Goal: Transaction & Acquisition: Purchase product/service

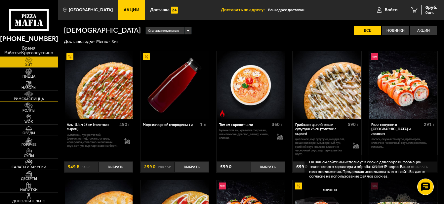
click at [29, 97] on span "Римская пицца" at bounding box center [29, 99] width 58 height 4
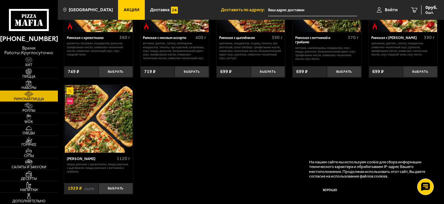
scroll to position [99, 0]
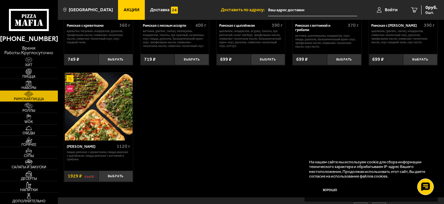
click at [94, 111] on img at bounding box center [99, 107] width 68 height 68
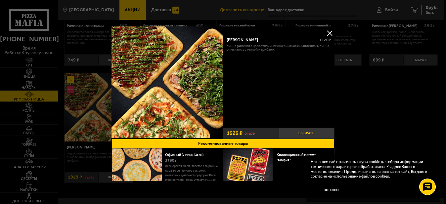
drag, startPoint x: 350, startPoint y: 130, endPoint x: 311, endPoint y: 135, distance: 39.6
click at [301, 131] on button "Выбрать" at bounding box center [307, 133] width 56 height 11
click at [330, 32] on button at bounding box center [329, 33] width 10 height 10
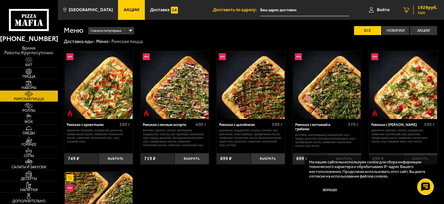
click at [419, 9] on span "1929 руб." at bounding box center [427, 7] width 20 height 5
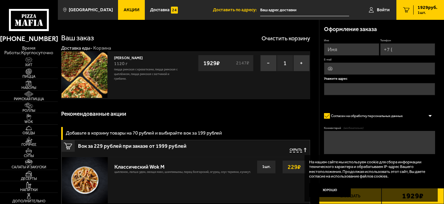
click at [338, 49] on input "Имя" at bounding box center [351, 49] width 55 height 12
click at [336, 51] on input "Имя" at bounding box center [351, 49] width 55 height 12
type input "[PERSON_NAME]"
click at [406, 52] on input "Телефон" at bounding box center [407, 49] width 55 height 12
type input "[PHONE_NUMBER]"
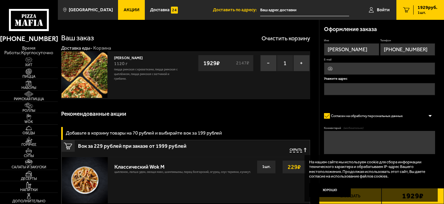
type input "[EMAIL_ADDRESS][DOMAIN_NAME]"
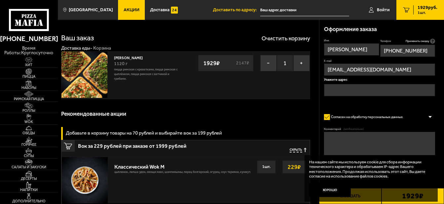
type input "[PHONE_NUMBER]"
click at [385, 96] on input "text" at bounding box center [379, 90] width 111 height 12
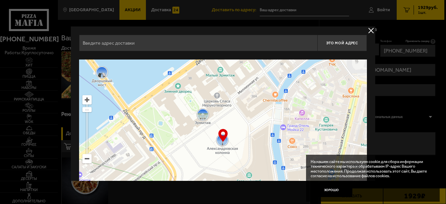
click at [174, 45] on input "text" at bounding box center [198, 43] width 238 height 17
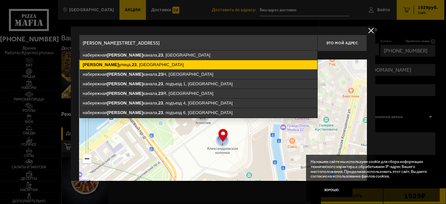
click at [151, 63] on ymaps "[PERSON_NAME][STREET_ADDRESS]" at bounding box center [198, 64] width 237 height 9
type input "[STREET_ADDRESS][PERSON_NAME]"
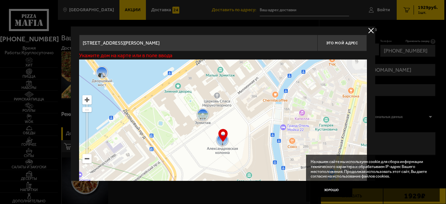
type input "[PERSON_NAME][STREET_ADDRESS]"
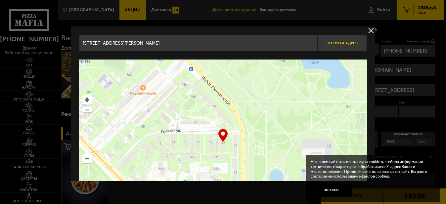
click at [346, 42] on span "Это мой адрес" at bounding box center [342, 43] width 32 height 4
type input "[PERSON_NAME][STREET_ADDRESS]"
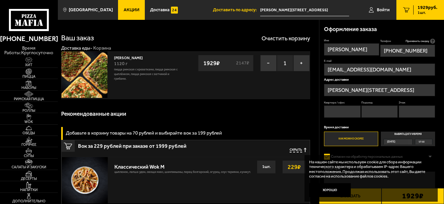
click at [337, 113] on input "Квартира / офис" at bounding box center [342, 111] width 36 height 12
type input "44"
click at [372, 112] on input "Подъезд" at bounding box center [379, 111] width 36 height 12
type input "3"
click at [402, 113] on input "Этаж" at bounding box center [417, 111] width 36 height 12
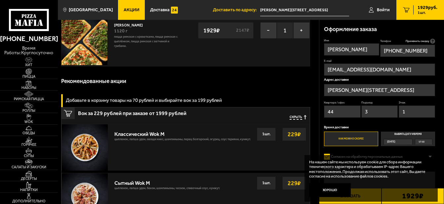
scroll to position [33, 0]
type input "1"
click at [421, 141] on span "17:15" at bounding box center [421, 141] width 6 height 5
click at [0, 0] on input "Выбрать дату и время [DATE] 17:15" at bounding box center [0, 0] width 0 height 0
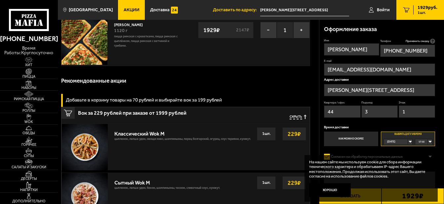
click at [431, 141] on div "17:15" at bounding box center [423, 141] width 17 height 5
click at [424, 170] on p "На нашем сайте мы используем cookie для сбора информации технического характера…" at bounding box center [369, 169] width 120 height 19
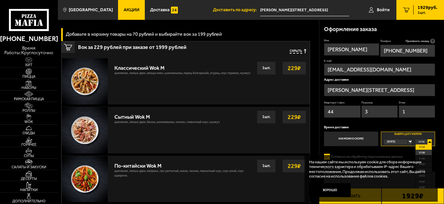
scroll to position [99, 0]
click at [326, 188] on button "Хорошо" at bounding box center [330, 190] width 42 height 14
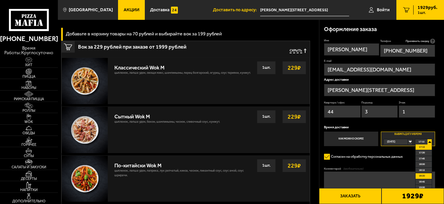
click at [426, 176] on li "18:30" at bounding box center [423, 176] width 16 height 6
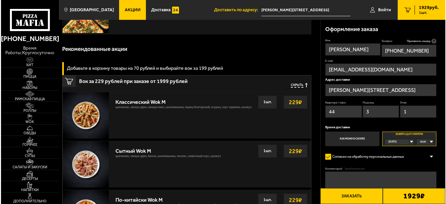
scroll to position [66, 0]
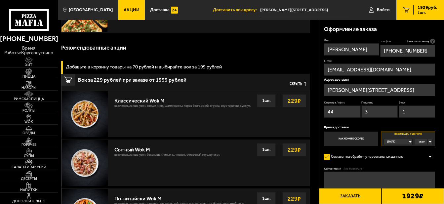
click at [354, 195] on button "Заказать" at bounding box center [350, 196] width 62 height 16
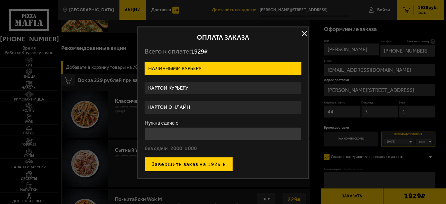
click at [202, 164] on button "Завершить заказ на 1929 ₽" at bounding box center [188, 164] width 88 height 15
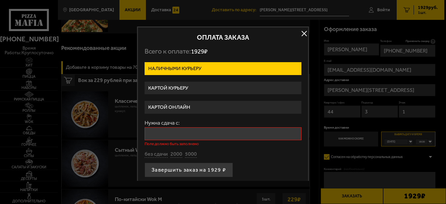
click at [189, 134] on input "Нужна сдача с:" at bounding box center [222, 133] width 157 height 13
click at [154, 153] on button "без сдачи" at bounding box center [155, 154] width 23 height 7
type input "0"
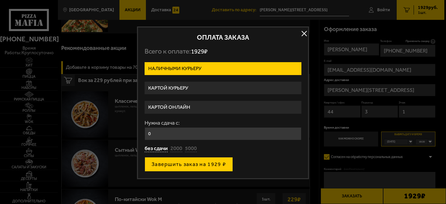
click at [207, 164] on button "Завершить заказ на 1929 ₽" at bounding box center [188, 164] width 88 height 15
